Goal: Register for event/course

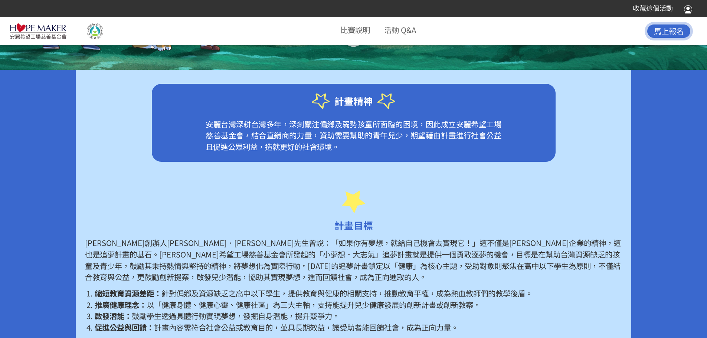
scroll to position [319, 0]
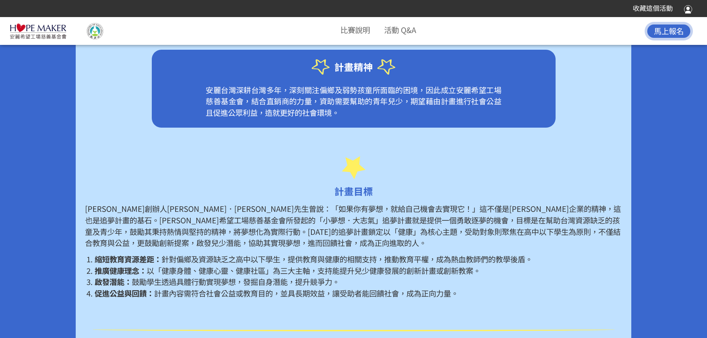
click at [659, 30] on span "馬上報名" at bounding box center [669, 30] width 30 height 11
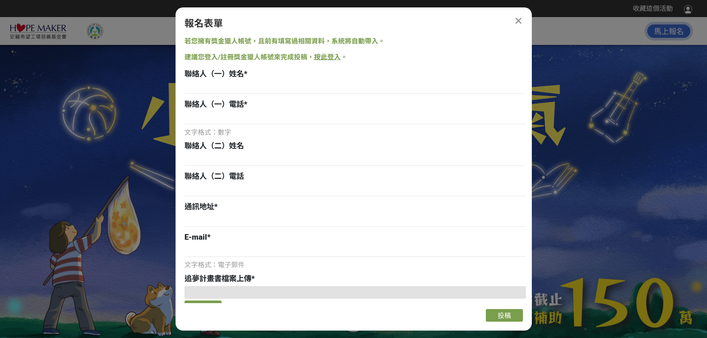
scroll to position [0, 0]
click at [329, 58] on link "按此登入" at bounding box center [327, 57] width 27 height 8
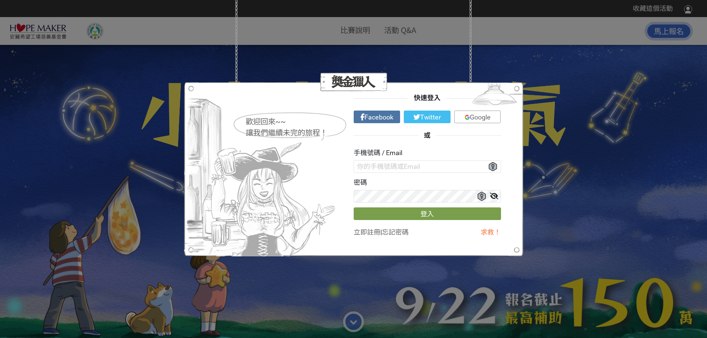
click at [514, 61] on div "歡迎回來~~ 讓我們繼續未完的旅程！ 快速登入 Facebook Twitter Google 或 手機號碼 / Email 密碼 登入 立即註冊 | 忘記密…" at bounding box center [353, 169] width 707 height 338
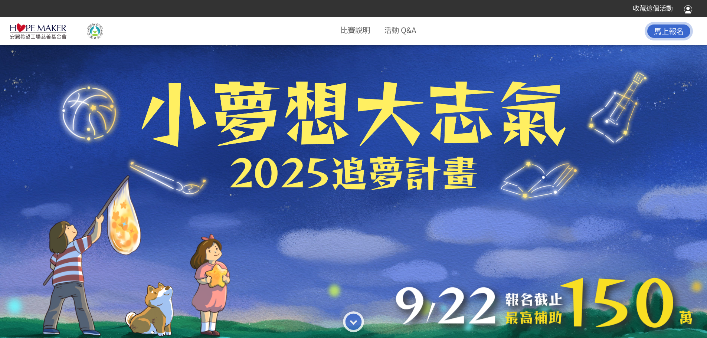
click at [47, 32] on img at bounding box center [38, 31] width 57 height 16
click at [667, 31] on span "馬上報名" at bounding box center [669, 30] width 30 height 11
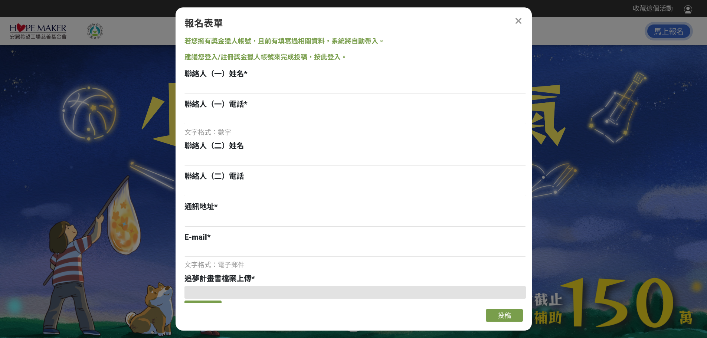
click at [325, 57] on link "按此登入" at bounding box center [327, 57] width 27 height 8
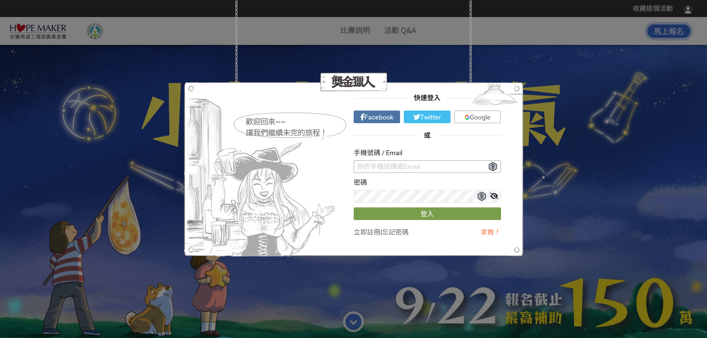
click at [378, 167] on input "text" at bounding box center [427, 166] width 147 height 13
click at [457, 166] on input "text" at bounding box center [427, 166] width 147 height 13
click at [479, 117] on span "Google" at bounding box center [480, 117] width 21 height 8
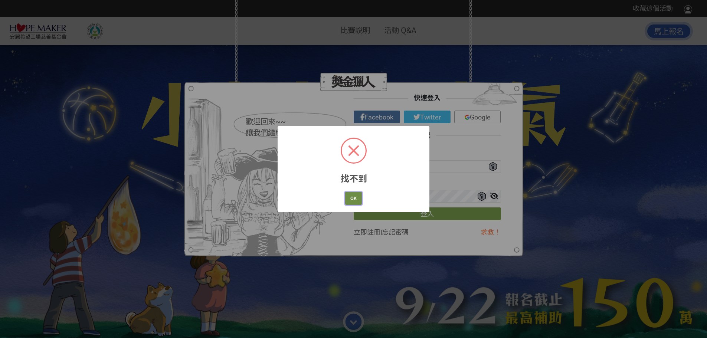
click at [354, 199] on button "OK" at bounding box center [353, 198] width 17 height 13
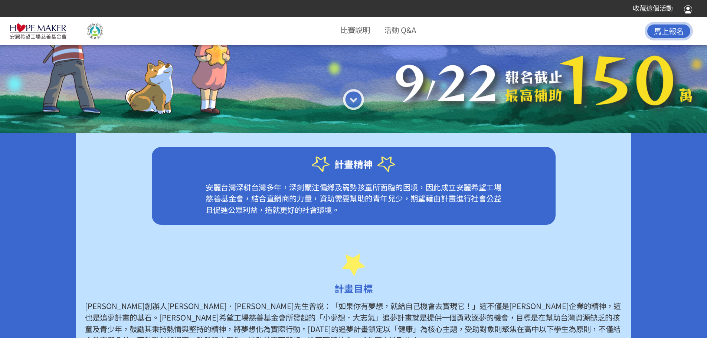
scroll to position [223, 0]
